Goal: Task Accomplishment & Management: Manage account settings

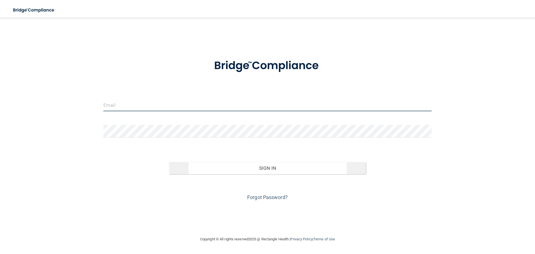
type input "[PERSON_NAME][EMAIL_ADDRESS][DOMAIN_NAME]"
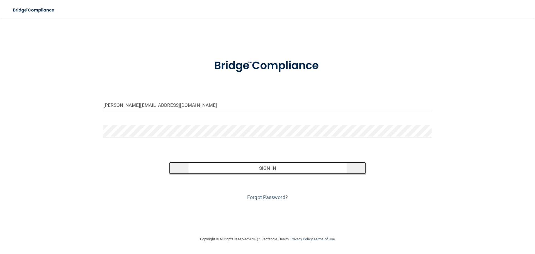
click at [269, 165] on button "Sign In" at bounding box center [267, 168] width 197 height 12
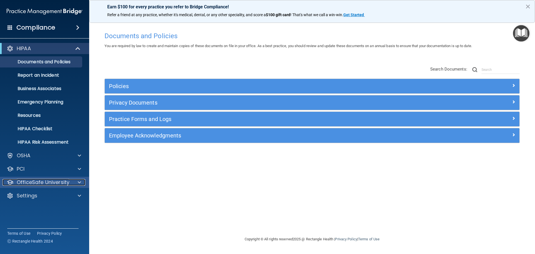
click at [77, 184] on div at bounding box center [79, 182] width 14 height 7
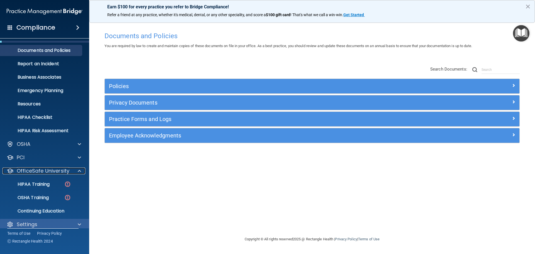
scroll to position [18, 0]
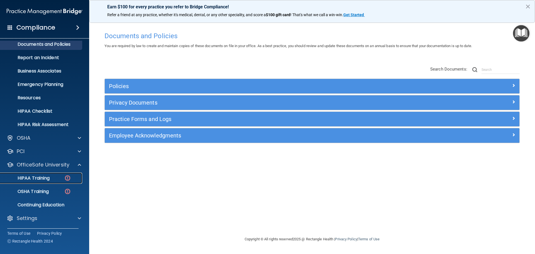
click at [53, 176] on div "HIPAA Training" at bounding box center [42, 178] width 76 height 6
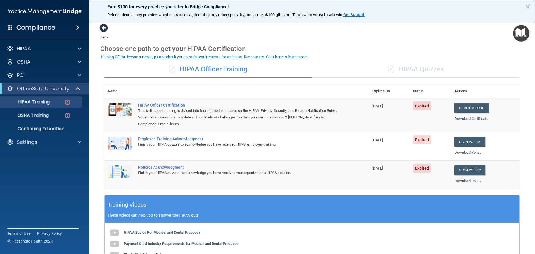
click at [102, 27] on span at bounding box center [103, 28] width 8 height 8
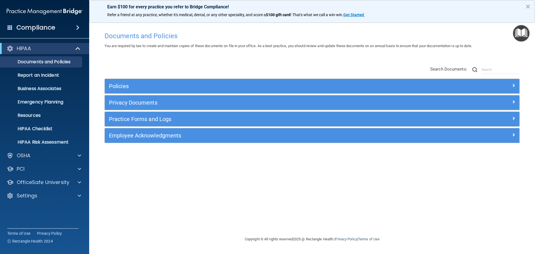
click at [76, 27] on span at bounding box center [77, 27] width 3 height 7
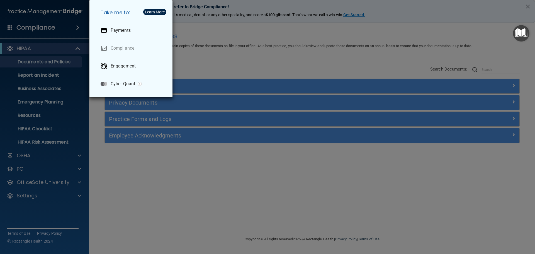
click at [168, 167] on div "Take me to: Payments Compliance Engagement Cyber Quant" at bounding box center [267, 127] width 535 height 254
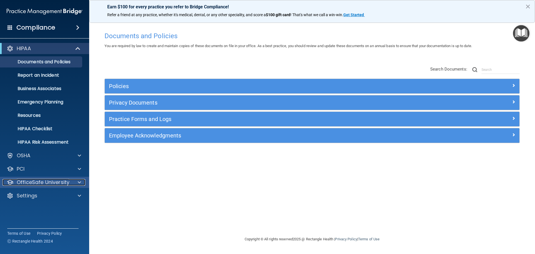
click at [79, 182] on span at bounding box center [79, 182] width 3 height 7
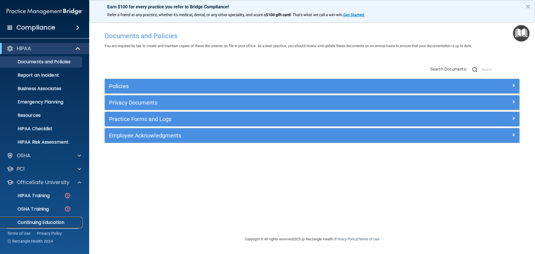
click at [48, 219] on p "Continuing Education" at bounding box center [42, 222] width 76 height 6
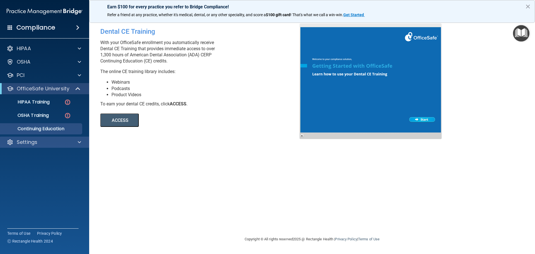
click at [35, 146] on div "Settings" at bounding box center [44, 141] width 89 height 11
click at [73, 143] on div at bounding box center [79, 142] width 14 height 7
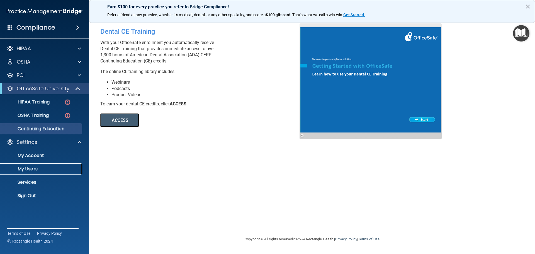
click at [23, 172] on p "My Users" at bounding box center [42, 169] width 76 height 6
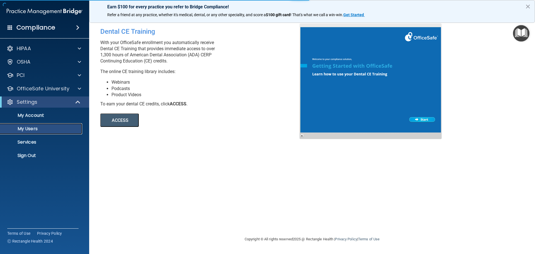
select select "20"
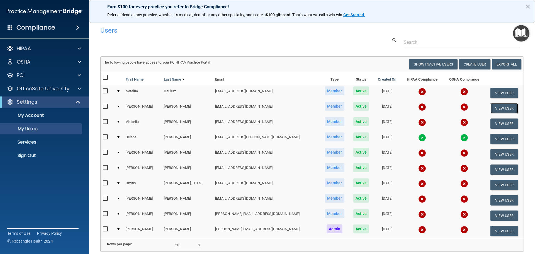
click at [495, 109] on button "View User" at bounding box center [504, 108] width 28 height 10
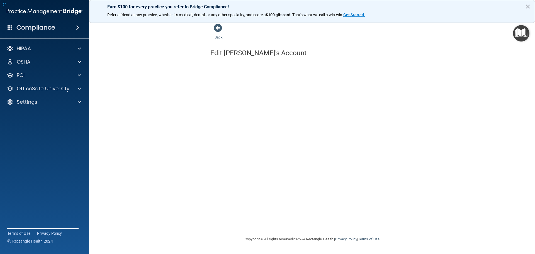
select select "practice_member"
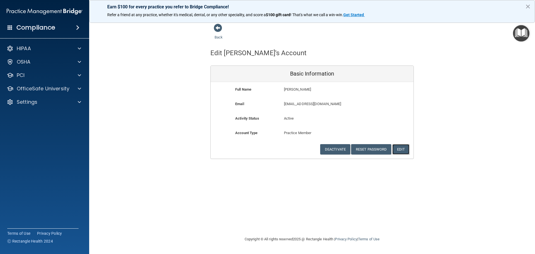
click at [402, 152] on button "Edit" at bounding box center [400, 149] width 17 height 10
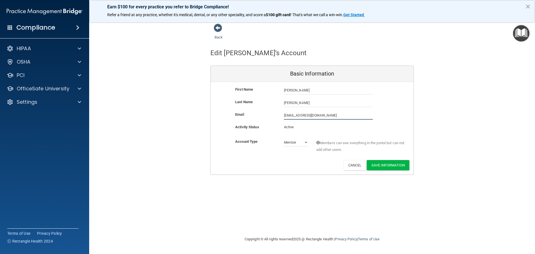
drag, startPoint x: 317, startPoint y: 110, endPoint x: 239, endPoint y: 107, distance: 78.0
click at [239, 107] on div "First Name [PERSON_NAME] [PERSON_NAME] Last Name [PERSON_NAME] Email [EMAIL_ADD…" at bounding box center [312, 128] width 203 height 92
type input "[EMAIL_ADDRESS][DOMAIN_NAME]"
click at [299, 145] on select "Admin Member" at bounding box center [296, 142] width 24 height 8
select select "practice_admin"
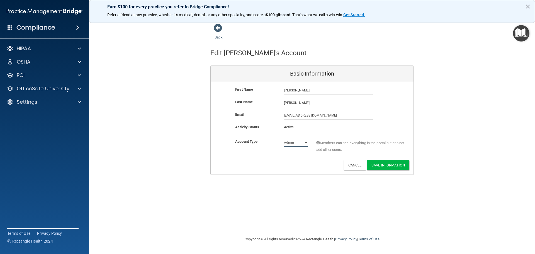
click at [284, 138] on select "Admin Member" at bounding box center [296, 142] width 24 height 8
click at [390, 162] on button "Save Information" at bounding box center [387, 165] width 43 height 10
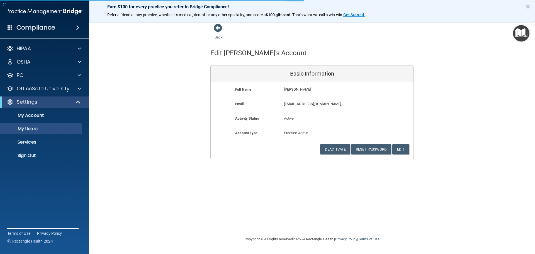
select select "20"
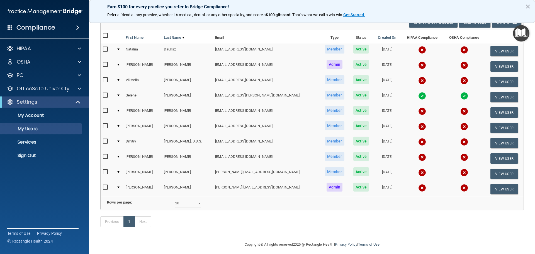
scroll to position [75, 0]
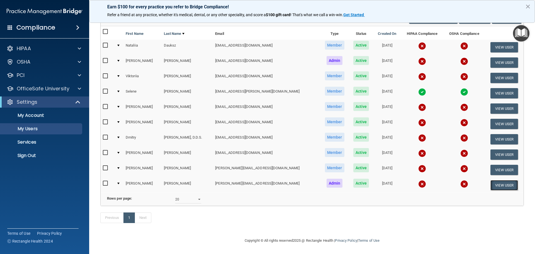
click at [500, 180] on button "View User" at bounding box center [504, 185] width 28 height 10
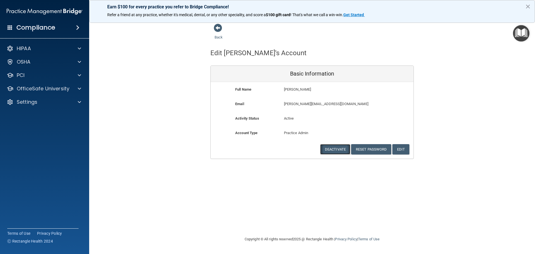
click at [335, 150] on button "Deactivate" at bounding box center [335, 149] width 30 height 10
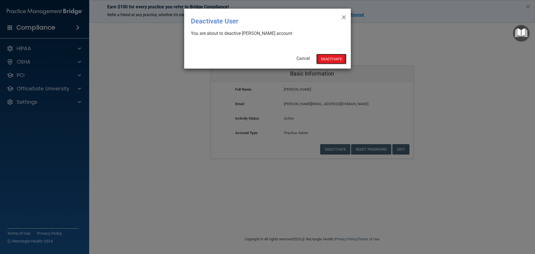
click at [334, 56] on button "Deactivate" at bounding box center [331, 59] width 30 height 10
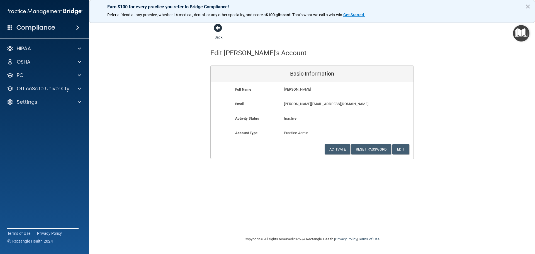
click at [216, 25] on span at bounding box center [218, 28] width 8 height 8
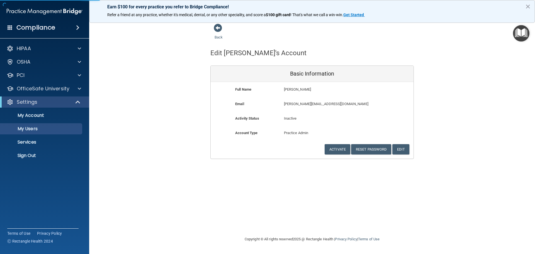
select select "20"
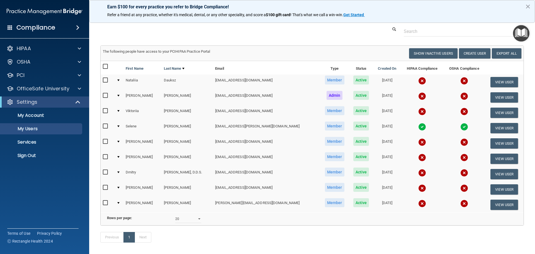
scroll to position [4, 0]
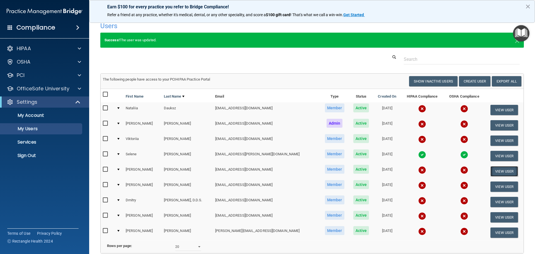
click at [502, 170] on button "View User" at bounding box center [504, 171] width 28 height 10
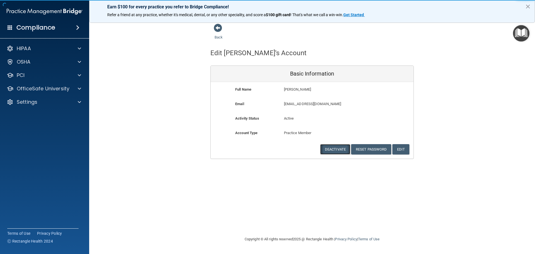
click at [340, 146] on button "Deactivate" at bounding box center [335, 149] width 30 height 10
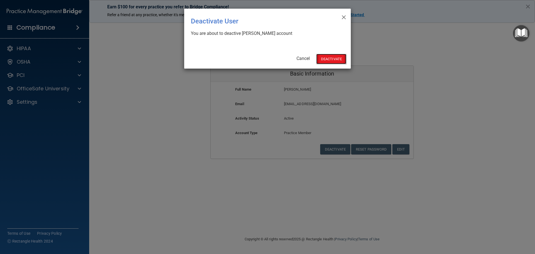
click at [338, 57] on button "Deactivate" at bounding box center [331, 59] width 30 height 10
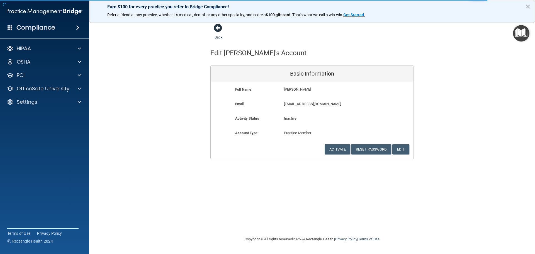
click at [215, 28] on span at bounding box center [218, 28] width 8 height 8
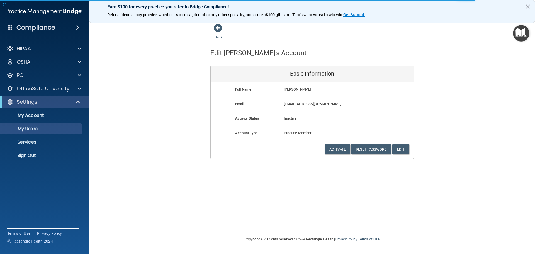
select select "20"
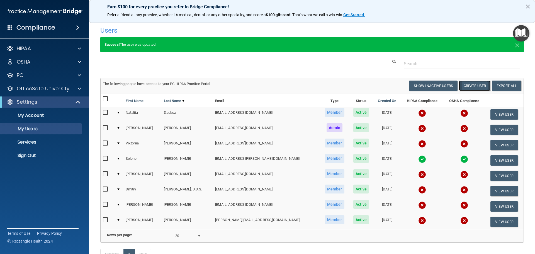
click at [467, 83] on button "Create User" at bounding box center [474, 85] width 31 height 10
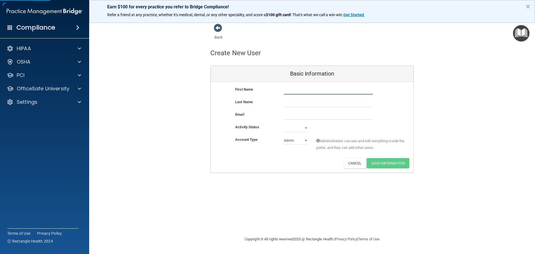
click at [302, 89] on input "text" at bounding box center [328, 90] width 89 height 8
type input "Leslie"
type input "Hoy"
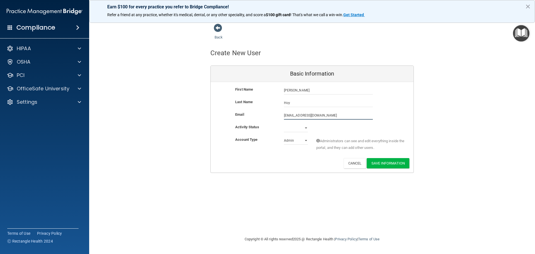
type input "[EMAIL_ADDRESS][DOMAIN_NAME]"
click at [296, 127] on select "Active Inactive" at bounding box center [296, 129] width 24 height 8
select select "active"
click at [284, 124] on select "Active Inactive" at bounding box center [296, 128] width 24 height 8
click at [294, 142] on select "Admin Member" at bounding box center [296, 140] width 24 height 8
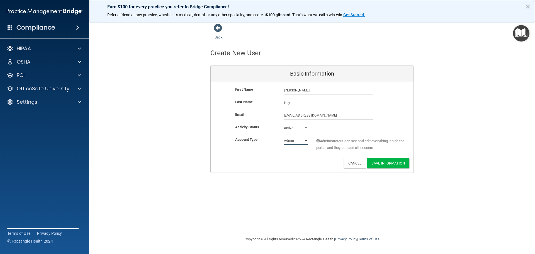
select select "practice_member"
click at [284, 136] on select "Admin Member" at bounding box center [296, 140] width 24 height 8
click at [382, 161] on button "Save Information" at bounding box center [387, 163] width 43 height 10
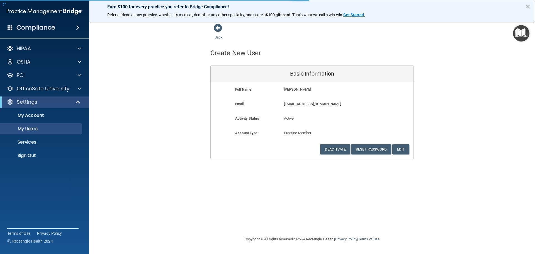
select select "20"
